Goal: Navigation & Orientation: Understand site structure

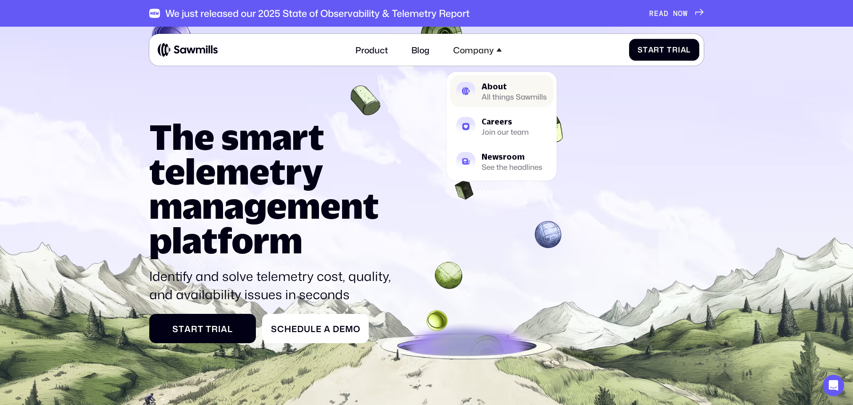
click at [514, 93] on div "All things Sawmills" at bounding box center [513, 96] width 65 height 7
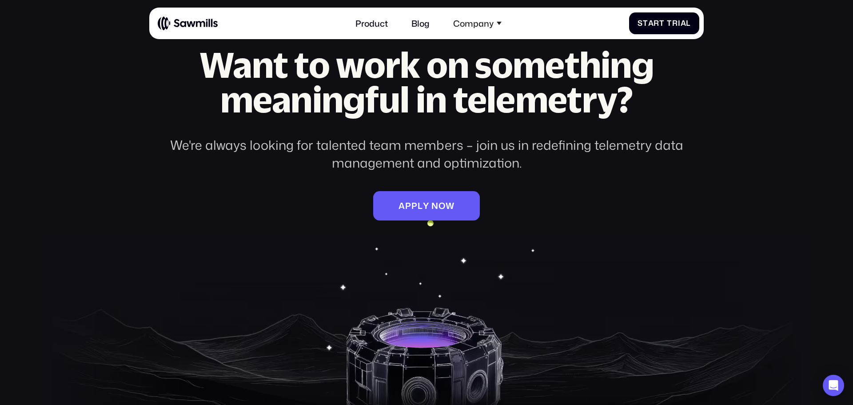
scroll to position [1598, 0]
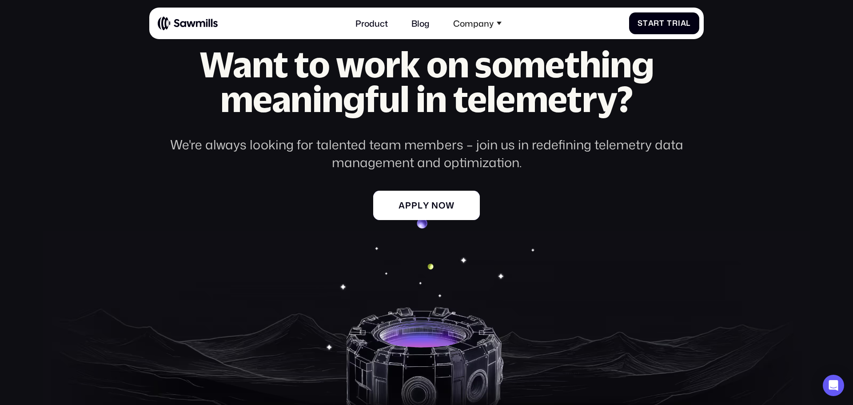
click at [432, 206] on span "n" at bounding box center [434, 205] width 7 height 10
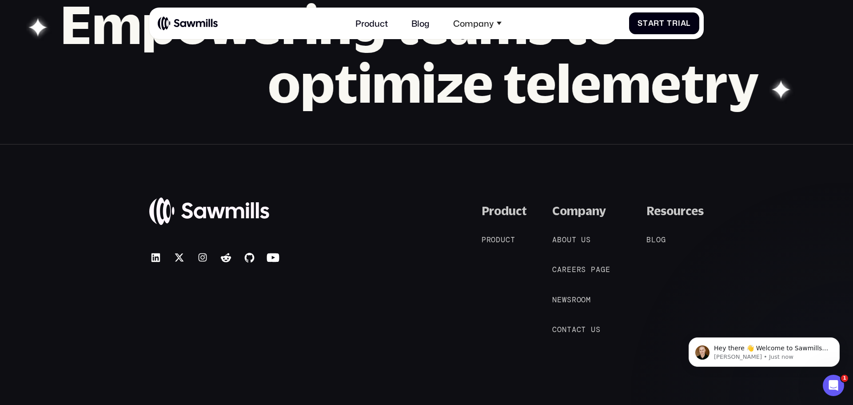
scroll to position [1025, 0]
click at [578, 269] on span "r" at bounding box center [578, 268] width 5 height 9
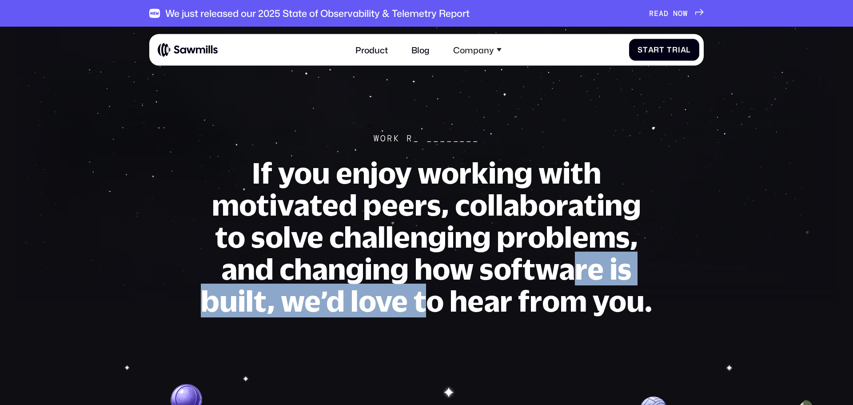
drag, startPoint x: 0, startPoint y: 0, endPoint x: 397, endPoint y: 296, distance: 494.9
click at [397, 296] on h1 "If you enjoy working with motivated peers, collaborating to solve challenging p…" at bounding box center [426, 236] width 453 height 160
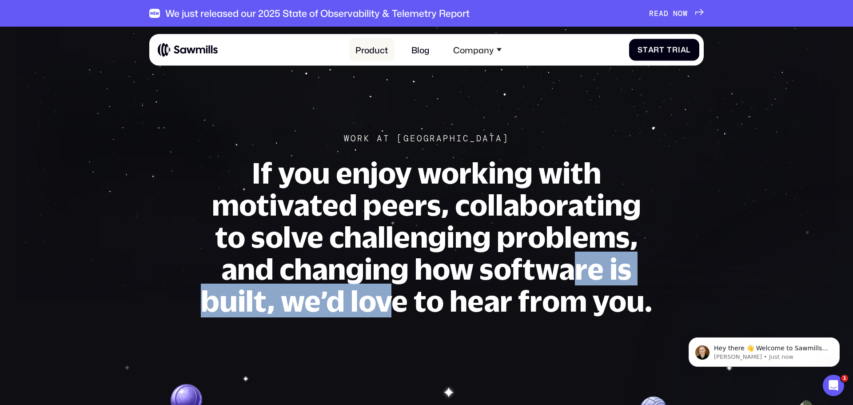
click at [373, 49] on link "Product" at bounding box center [371, 49] width 45 height 23
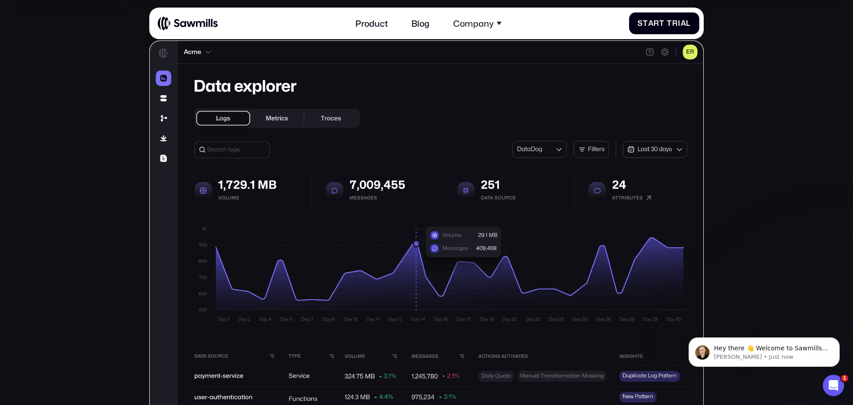
scroll to position [250, 0]
click at [163, 100] on img at bounding box center [426, 229] width 554 height 377
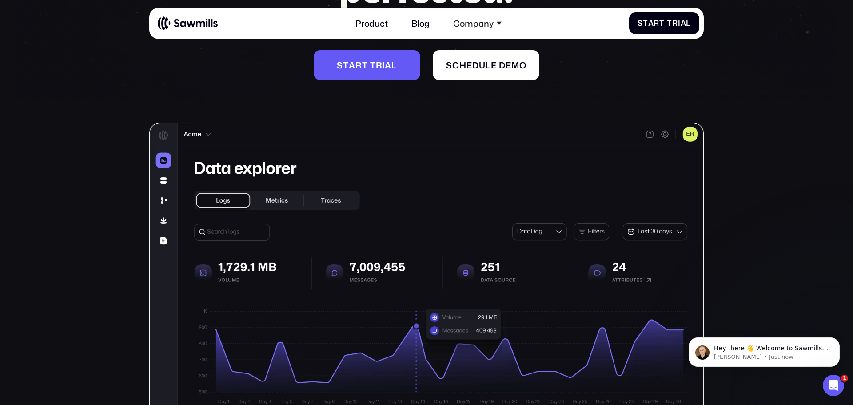
scroll to position [0, 0]
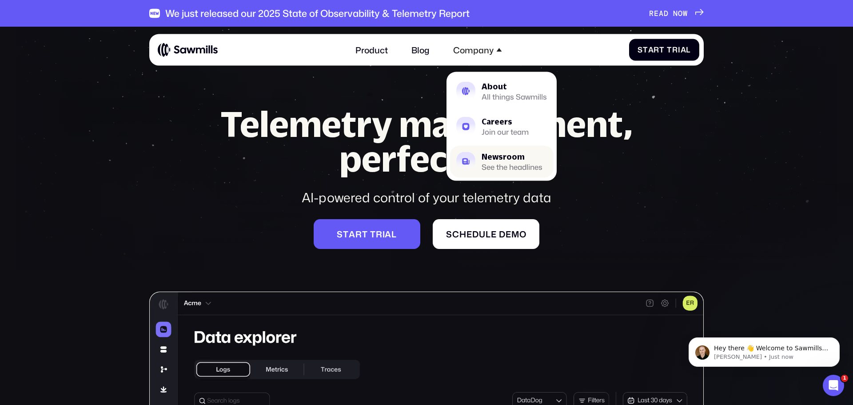
click at [517, 158] on div "Newsroom" at bounding box center [511, 156] width 61 height 8
